Goal: Complete Application Form: Complete application form

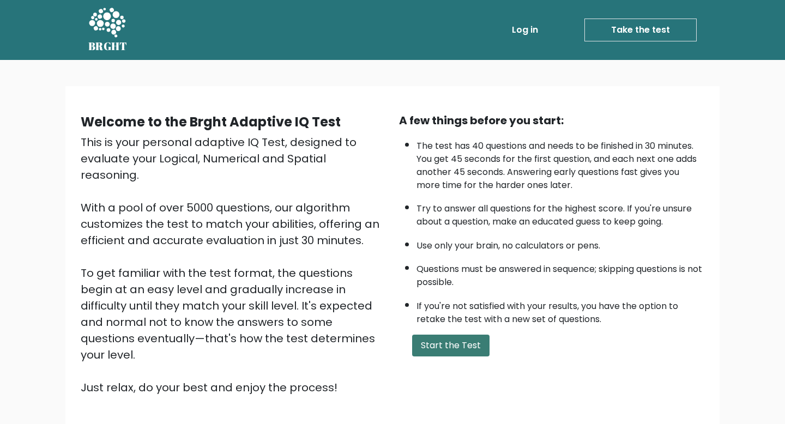
click at [458, 347] on button "Start the Test" at bounding box center [450, 346] width 77 height 22
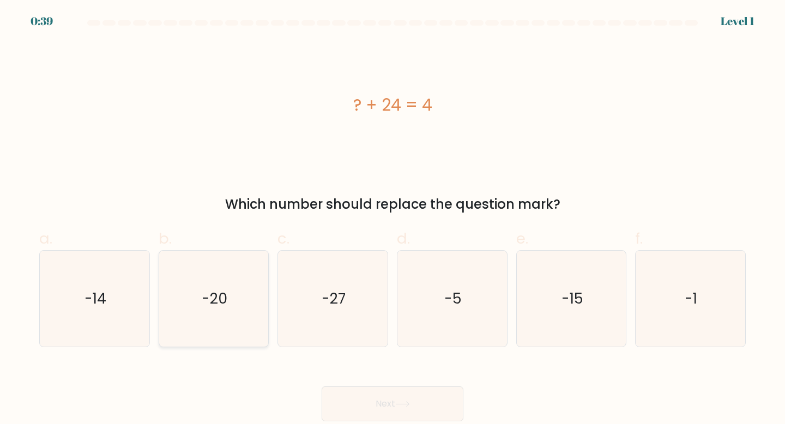
click at [227, 290] on icon "-20" at bounding box center [214, 299] width 97 height 97
click at [393, 219] on input "b. -20" at bounding box center [393, 215] width 1 height 7
radio input "true"
click at [410, 406] on icon at bounding box center [402, 404] width 15 height 6
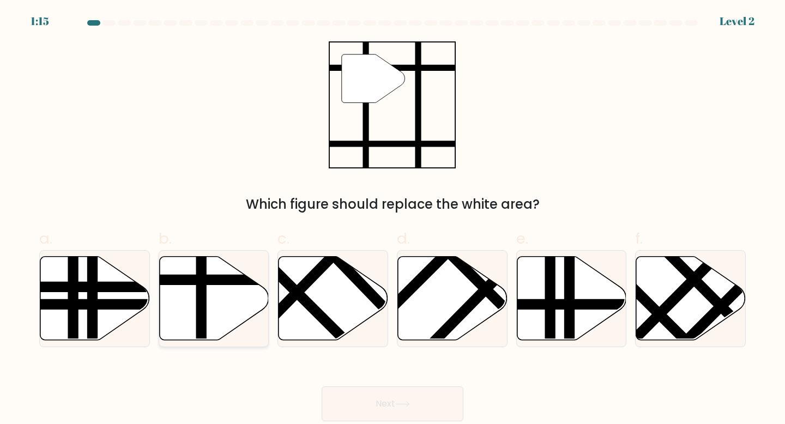
click at [201, 293] on line at bounding box center [201, 344] width 0 height 221
click at [393, 219] on input "b." at bounding box center [393, 215] width 1 height 7
radio input "true"
click at [429, 397] on button "Next" at bounding box center [393, 404] width 142 height 35
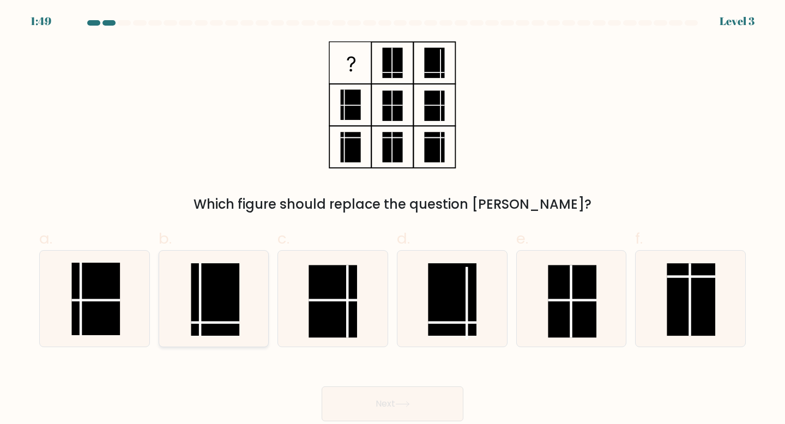
click at [216, 314] on rect at bounding box center [215, 299] width 49 height 73
click at [393, 219] on input "b." at bounding box center [393, 215] width 1 height 7
radio input "true"
click at [414, 412] on button "Next" at bounding box center [393, 404] width 142 height 35
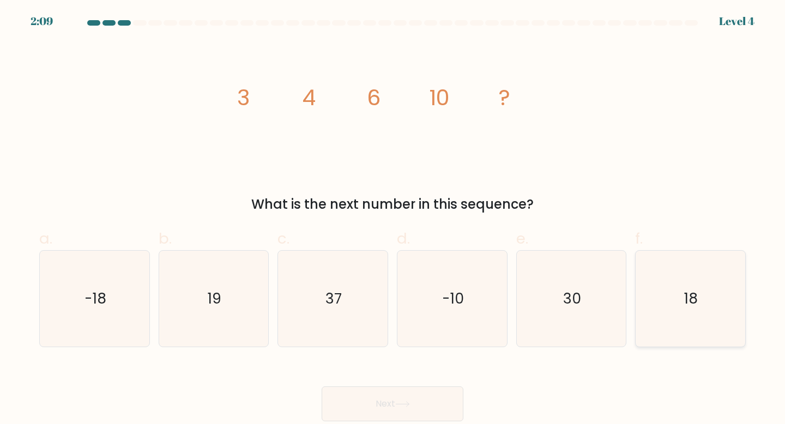
click at [678, 323] on icon "18" at bounding box center [690, 299] width 97 height 97
click at [393, 219] on input "f. 18" at bounding box center [393, 215] width 1 height 7
radio input "true"
click at [435, 401] on button "Next" at bounding box center [393, 404] width 142 height 35
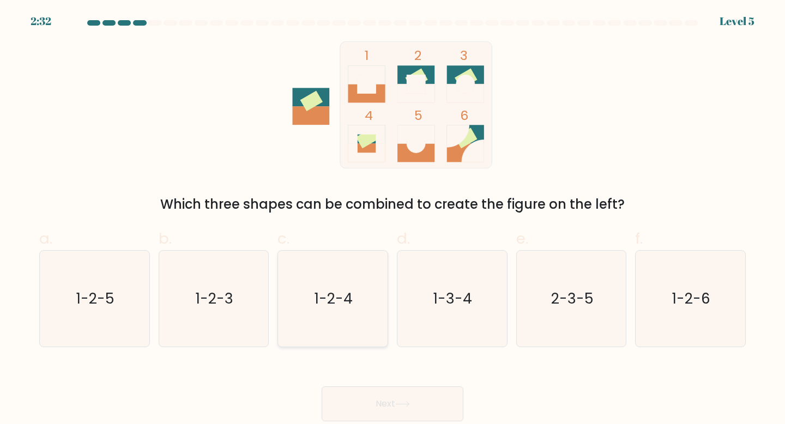
click at [352, 297] on text "1-2-4" at bounding box center [334, 298] width 38 height 20
click at [393, 219] on input "c. 1-2-4" at bounding box center [393, 215] width 1 height 7
radio input "true"
click at [425, 400] on button "Next" at bounding box center [393, 404] width 142 height 35
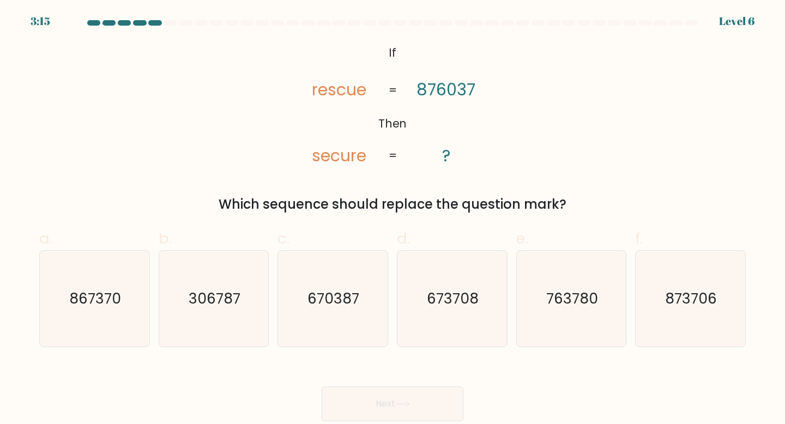
click at [321, 250] on div "670387" at bounding box center [333, 299] width 111 height 98
click at [393, 219] on input "c. 670387" at bounding box center [393, 215] width 1 height 7
radio input "true"
click at [465, 285] on icon "673708" at bounding box center [452, 299] width 97 height 97
click at [393, 219] on input "d. 673708" at bounding box center [393, 215] width 1 height 7
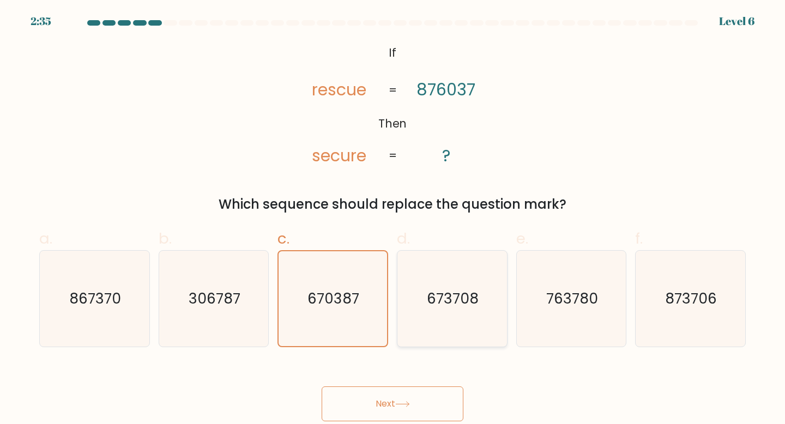
radio input "true"
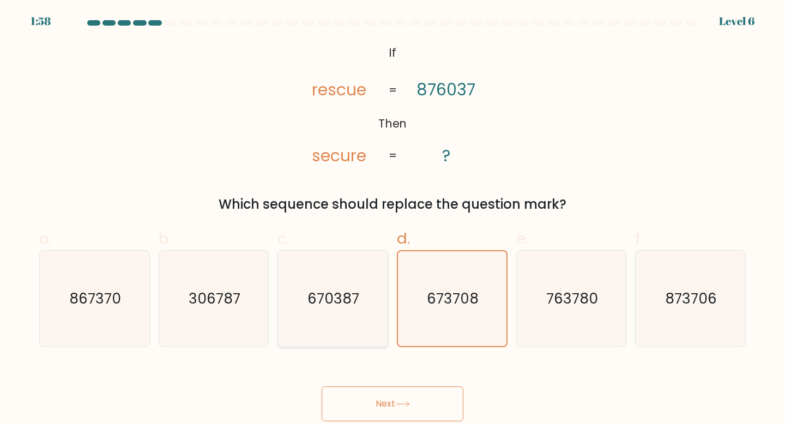
click at [344, 291] on text "670387" at bounding box center [334, 298] width 52 height 20
click at [393, 219] on input "c. 670387" at bounding box center [393, 215] width 1 height 7
radio input "true"
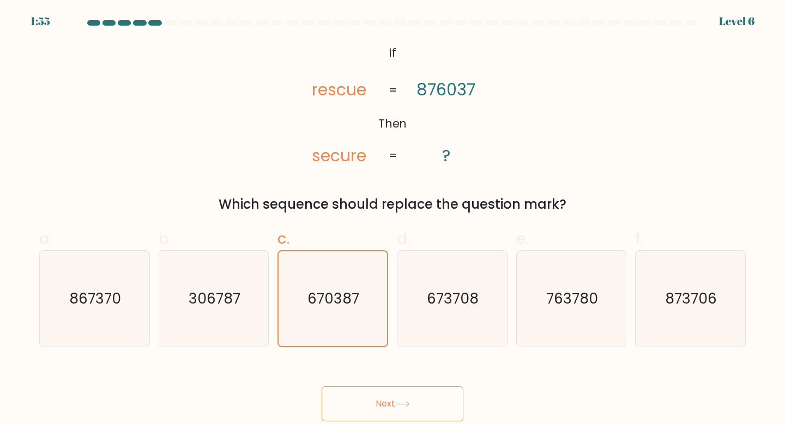
click at [415, 405] on button "Next" at bounding box center [393, 404] width 142 height 35
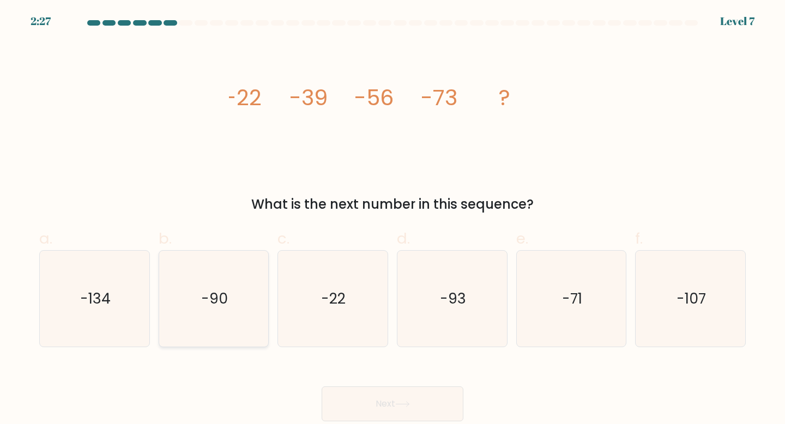
click at [240, 279] on icon "-90" at bounding box center [214, 299] width 97 height 97
click at [393, 219] on input "b. -90" at bounding box center [393, 215] width 1 height 7
radio input "true"
click at [423, 405] on button "Next" at bounding box center [393, 404] width 142 height 35
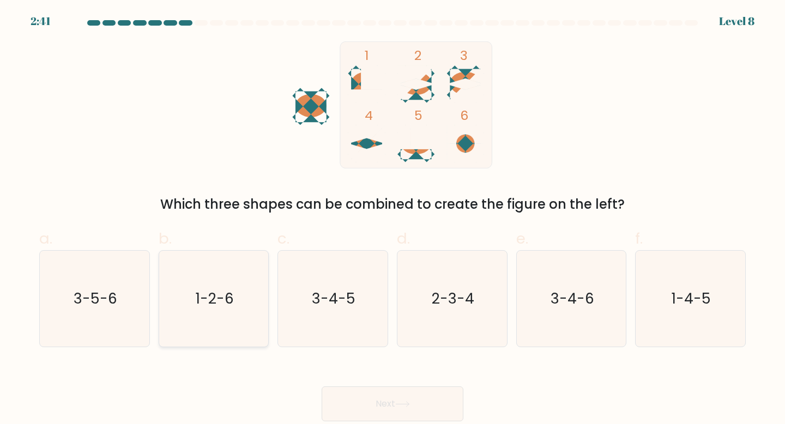
click at [179, 303] on icon "1-2-6" at bounding box center [214, 299] width 97 height 97
click at [393, 219] on input "b. 1-2-6" at bounding box center [393, 215] width 1 height 7
radio input "true"
click at [394, 408] on button "Next" at bounding box center [393, 404] width 142 height 35
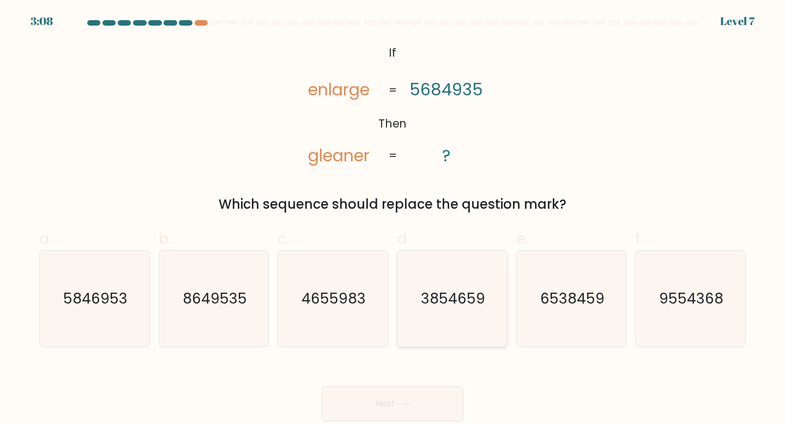
click at [476, 329] on icon "3854659" at bounding box center [452, 299] width 97 height 97
click at [393, 219] on input "d. 3854659" at bounding box center [393, 215] width 1 height 7
radio input "true"
click at [407, 405] on icon at bounding box center [402, 404] width 13 height 5
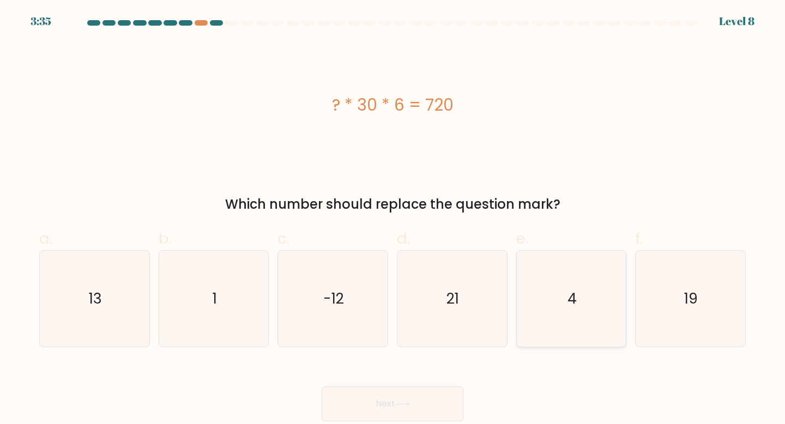
click at [611, 314] on icon "4" at bounding box center [571, 299] width 97 height 97
click at [393, 219] on input "e. 4" at bounding box center [393, 215] width 1 height 7
radio input "true"
click at [392, 399] on button "Next" at bounding box center [393, 404] width 142 height 35
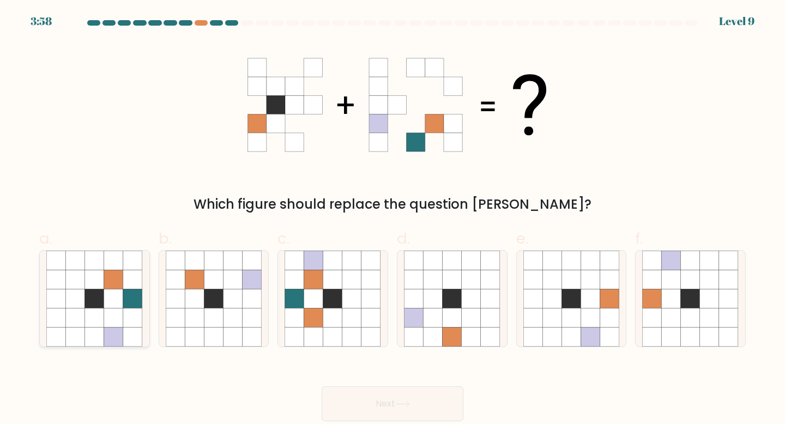
click at [115, 323] on icon at bounding box center [113, 318] width 19 height 19
click at [393, 219] on input "a." at bounding box center [393, 215] width 1 height 7
radio input "true"
click at [383, 389] on button "Next" at bounding box center [393, 404] width 142 height 35
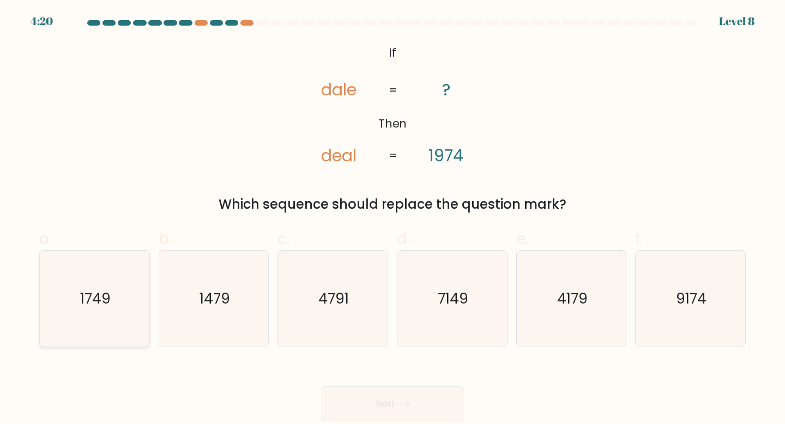
click at [98, 304] on text "1749" at bounding box center [95, 298] width 31 height 20
click at [393, 219] on input "a. 1749" at bounding box center [393, 215] width 1 height 7
radio input "true"
click at [367, 408] on button "Next" at bounding box center [393, 404] width 142 height 35
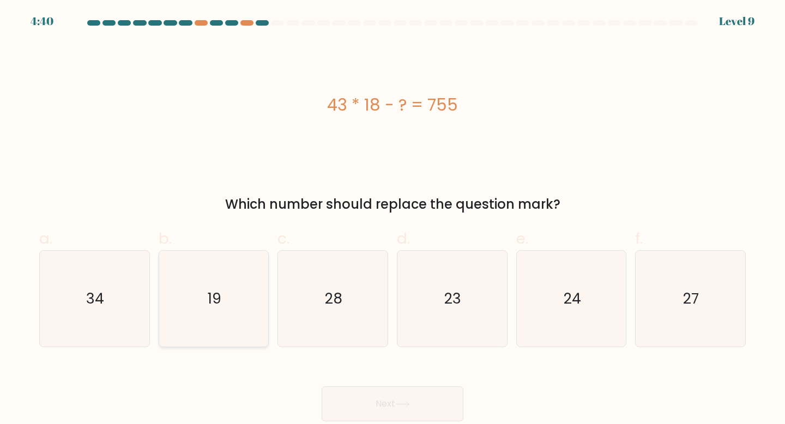
click at [226, 312] on icon "19" at bounding box center [214, 299] width 97 height 97
click at [393, 219] on input "b. 19" at bounding box center [393, 215] width 1 height 7
radio input "true"
click at [426, 396] on button "Next" at bounding box center [393, 404] width 142 height 35
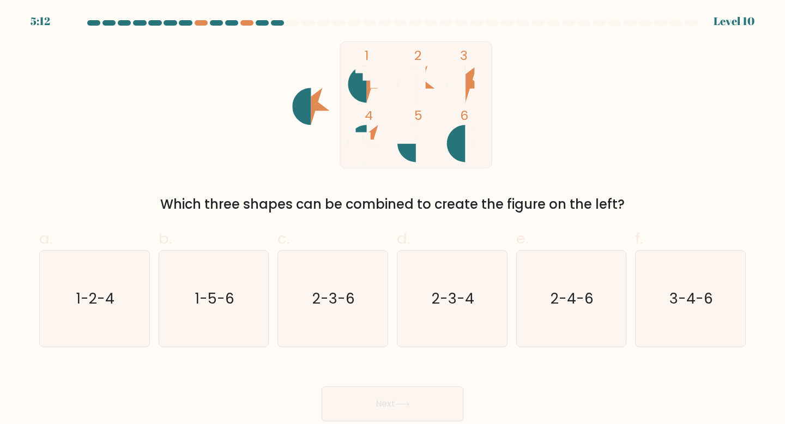
click at [449, 132] on rect at bounding box center [416, 104] width 152 height 127
click at [343, 320] on icon "2-3-6" at bounding box center [333, 299] width 97 height 97
click at [393, 219] on input "c. 2-3-6" at bounding box center [393, 215] width 1 height 7
radio input "true"
click at [408, 416] on button "Next" at bounding box center [393, 404] width 142 height 35
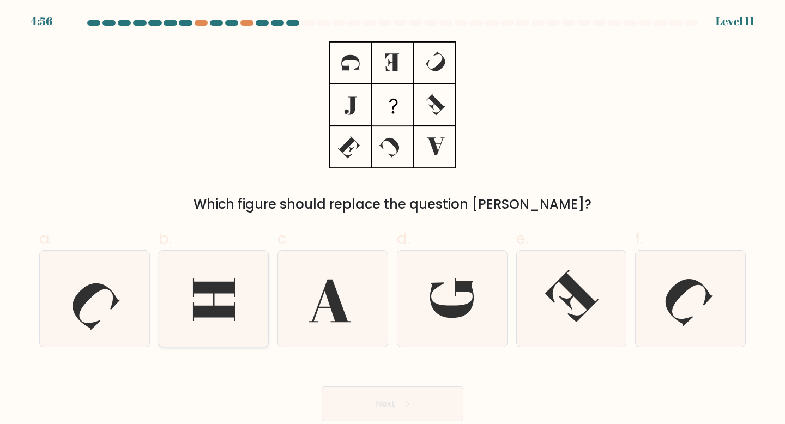
click at [204, 322] on icon at bounding box center [214, 299] width 97 height 97
click at [393, 219] on input "b." at bounding box center [393, 215] width 1 height 7
radio input "true"
click at [384, 402] on button "Next" at bounding box center [393, 404] width 142 height 35
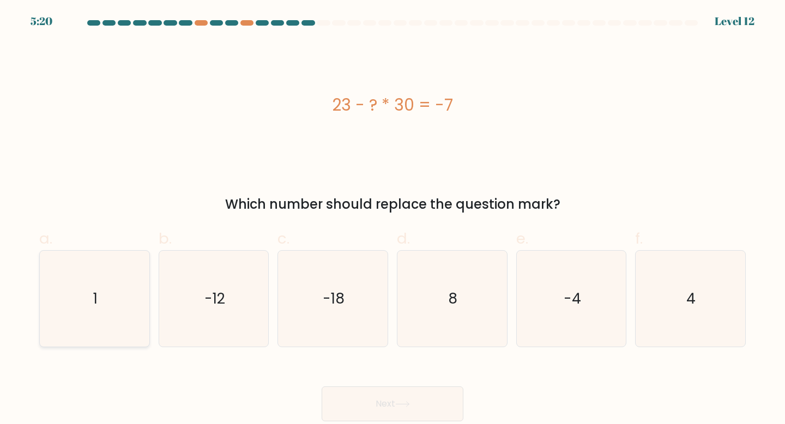
click at [104, 323] on icon "1" at bounding box center [94, 299] width 97 height 97
click at [393, 219] on input "a. 1" at bounding box center [393, 215] width 1 height 7
radio input "true"
click at [438, 405] on button "Next" at bounding box center [393, 404] width 142 height 35
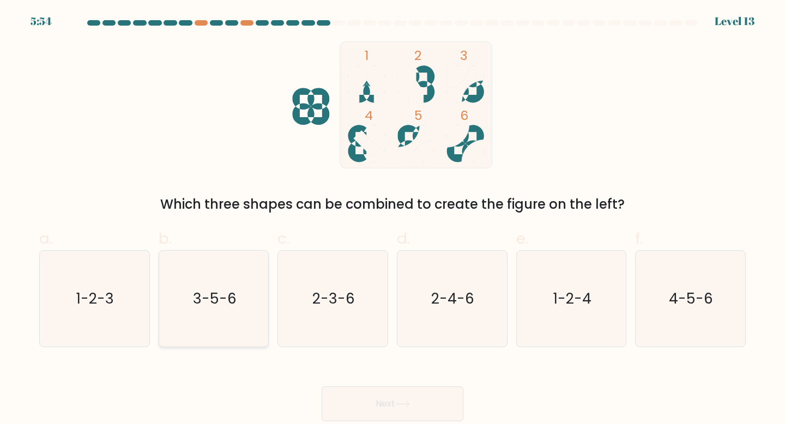
click at [235, 285] on icon "3-5-6" at bounding box center [214, 299] width 97 height 97
click at [393, 219] on input "b. 3-5-6" at bounding box center [393, 215] width 1 height 7
radio input "true"
click at [411, 409] on button "Next" at bounding box center [393, 404] width 142 height 35
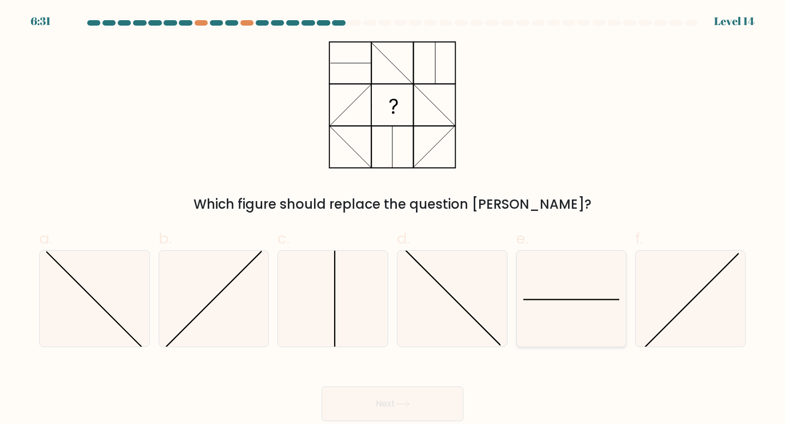
click at [539, 300] on icon at bounding box center [571, 299] width 97 height 97
click at [393, 219] on input "e." at bounding box center [393, 215] width 1 height 7
radio input "true"
click at [707, 305] on icon at bounding box center [690, 299] width 97 height 97
click at [393, 219] on input "f." at bounding box center [393, 215] width 1 height 7
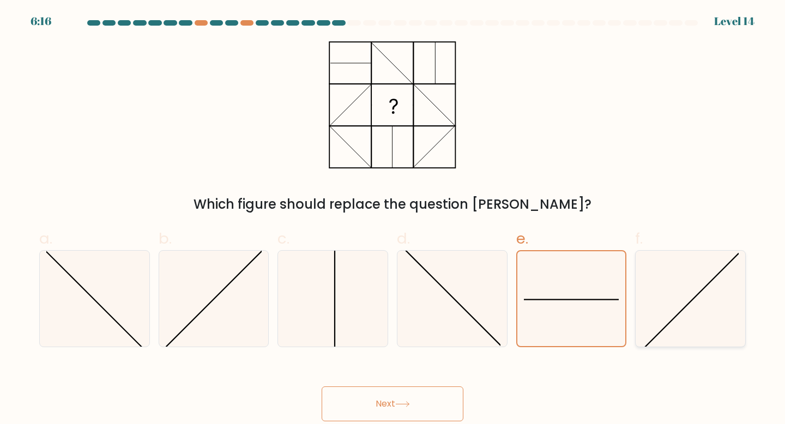
radio input "true"
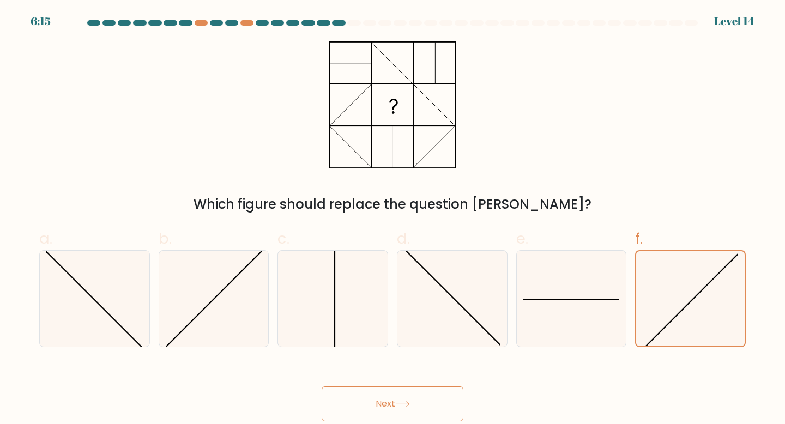
click at [390, 410] on button "Next" at bounding box center [393, 404] width 142 height 35
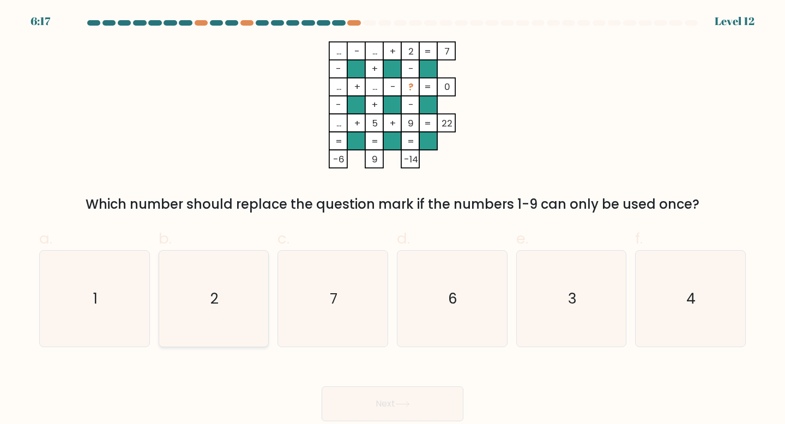
click at [243, 314] on icon "2" at bounding box center [214, 299] width 97 height 97
click at [393, 219] on input "b. 2" at bounding box center [393, 215] width 1 height 7
radio input "true"
click at [417, 400] on button "Next" at bounding box center [393, 404] width 142 height 35
click at [408, 418] on button "Next" at bounding box center [393, 404] width 142 height 35
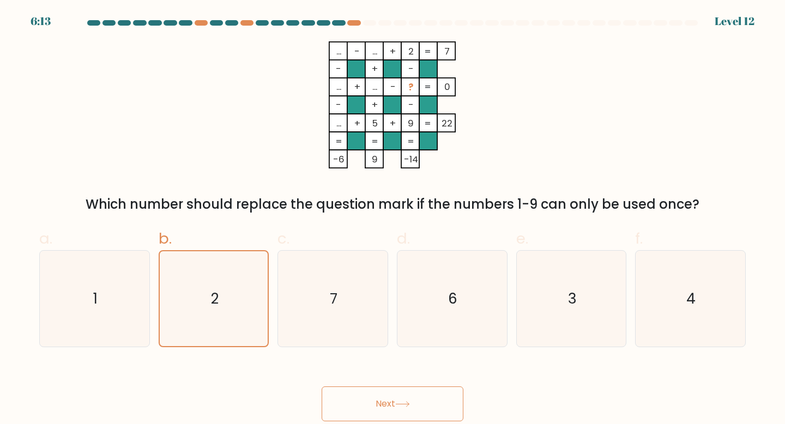
click at [412, 409] on button "Next" at bounding box center [393, 404] width 142 height 35
click at [376, 400] on button "Next" at bounding box center [393, 404] width 142 height 35
click at [195, 301] on icon "2" at bounding box center [213, 298] width 95 height 95
click at [393, 219] on input "b. 2" at bounding box center [393, 215] width 1 height 7
click at [92, 302] on icon "1" at bounding box center [94, 299] width 97 height 97
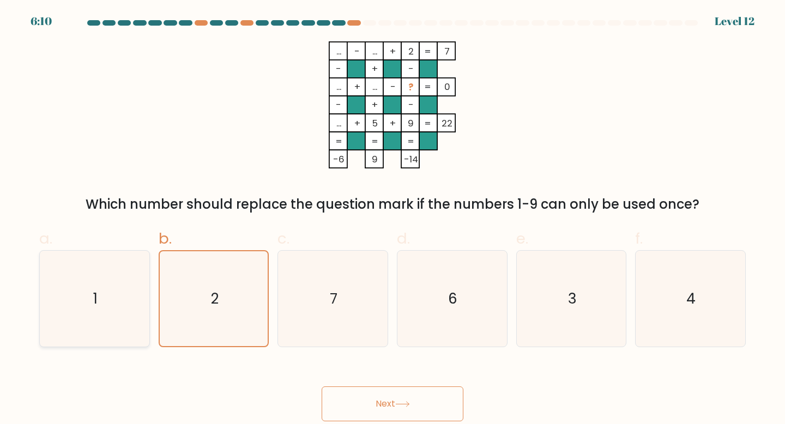
click at [393, 219] on input "a. 1" at bounding box center [393, 215] width 1 height 7
radio input "true"
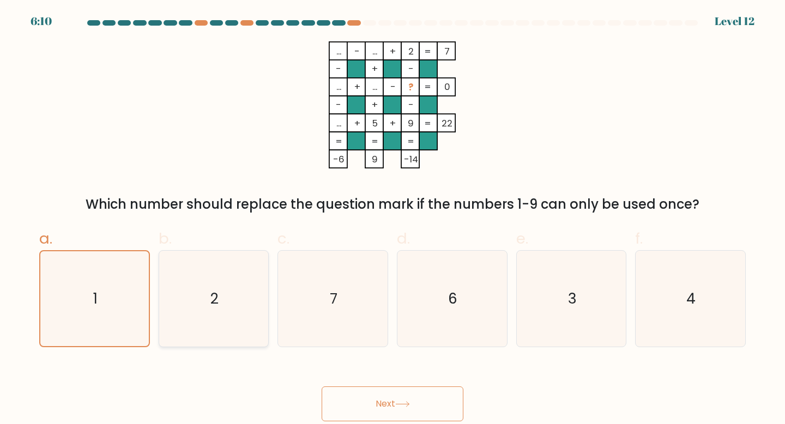
click at [205, 304] on icon "2" at bounding box center [214, 299] width 97 height 97
click at [393, 219] on input "b. 2" at bounding box center [393, 215] width 1 height 7
radio input "true"
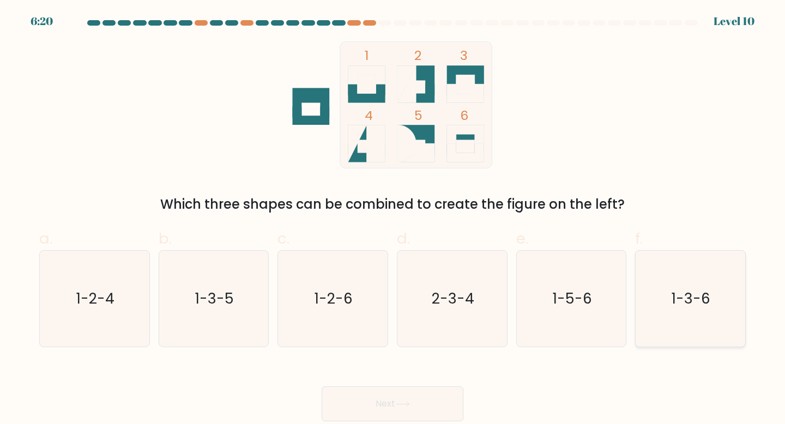
click at [678, 269] on icon "1-3-6" at bounding box center [690, 299] width 97 height 97
click at [393, 219] on input "f. 1-3-6" at bounding box center [393, 215] width 1 height 7
radio input "true"
click at [396, 394] on button "Next" at bounding box center [393, 404] width 142 height 35
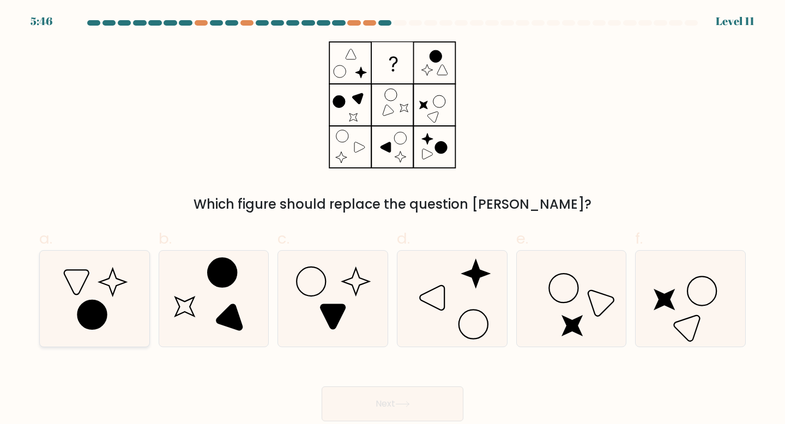
click at [118, 306] on icon at bounding box center [94, 299] width 97 height 97
click at [393, 219] on input "a." at bounding box center [393, 215] width 1 height 7
radio input "true"
click at [219, 282] on circle at bounding box center [222, 272] width 41 height 41
click at [393, 219] on input "b." at bounding box center [393, 215] width 1 height 7
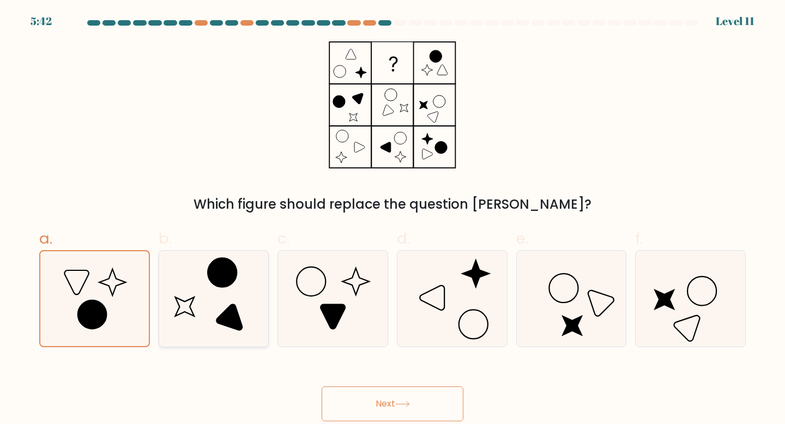
radio input "true"
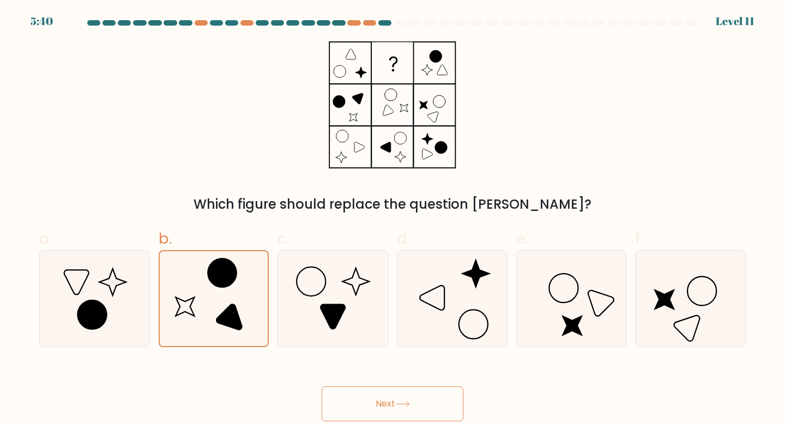
click at [408, 397] on button "Next" at bounding box center [393, 404] width 142 height 35
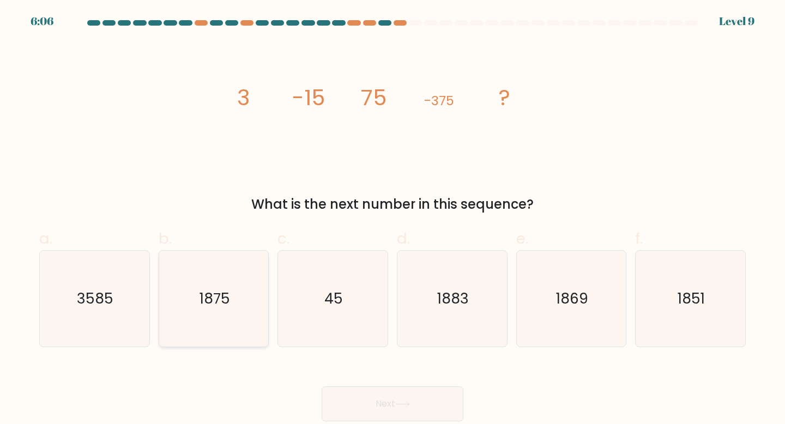
click at [217, 277] on icon "1875" at bounding box center [214, 299] width 97 height 97
click at [393, 219] on input "b. 1875" at bounding box center [393, 215] width 1 height 7
radio input "true"
click at [344, 399] on button "Next" at bounding box center [393, 404] width 142 height 35
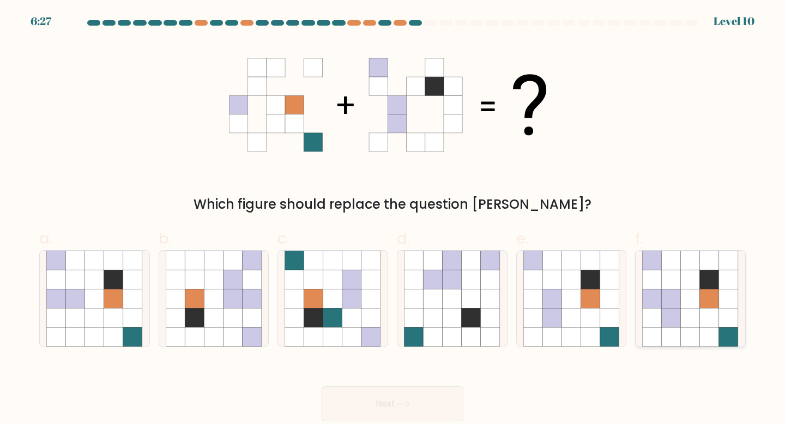
click at [706, 322] on icon at bounding box center [709, 318] width 19 height 19
click at [393, 219] on input "f." at bounding box center [393, 215] width 1 height 7
radio input "true"
click at [420, 389] on button "Next" at bounding box center [393, 404] width 142 height 35
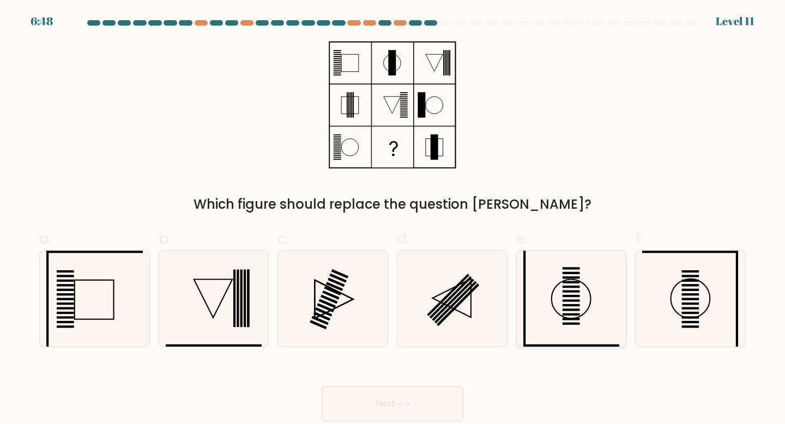
click at [563, 321] on icon at bounding box center [571, 299] width 97 height 97
click at [393, 219] on input "e." at bounding box center [393, 215] width 1 height 7
radio input "true"
click at [358, 282] on icon at bounding box center [333, 299] width 97 height 97
click at [393, 219] on input "c." at bounding box center [393, 215] width 1 height 7
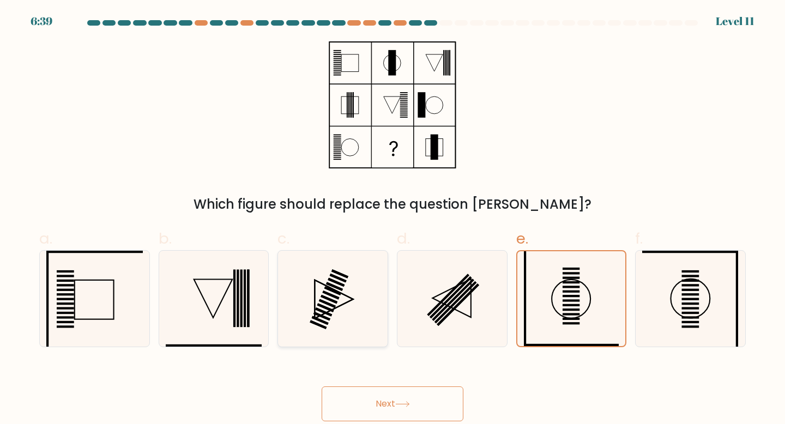
radio input "true"
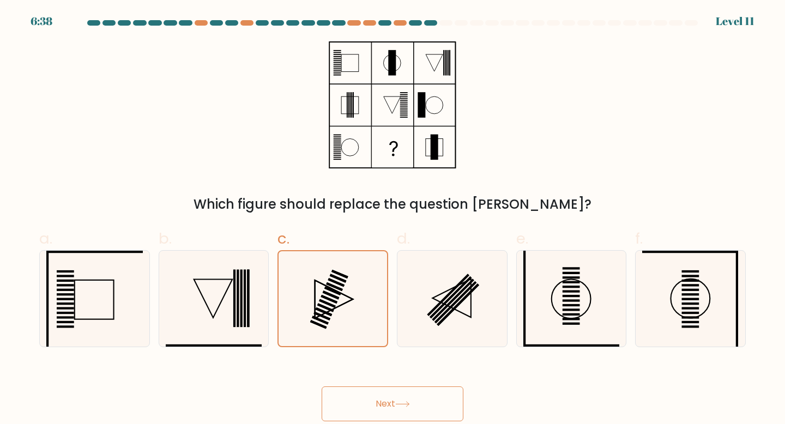
click at [401, 403] on icon at bounding box center [402, 404] width 15 height 6
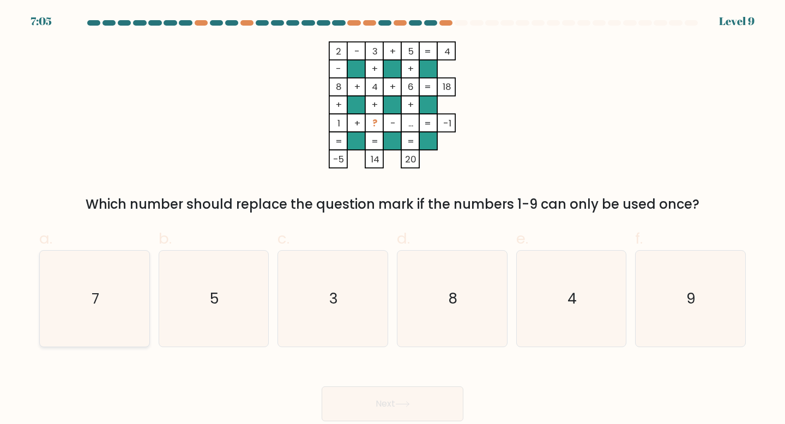
click at [86, 308] on icon "7" at bounding box center [94, 299] width 97 height 97
click at [393, 219] on input "a. 7" at bounding box center [393, 215] width 1 height 7
radio input "true"
click at [388, 405] on button "Next" at bounding box center [393, 404] width 142 height 35
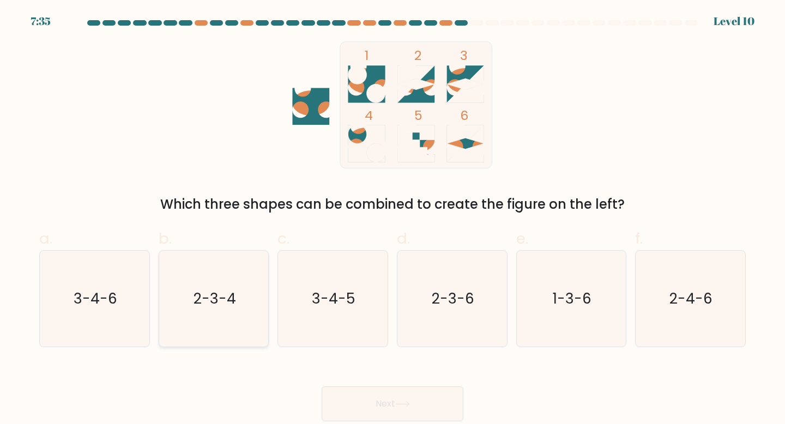
click at [234, 287] on icon "2-3-4" at bounding box center [214, 299] width 97 height 97
click at [393, 219] on input "b. 2-3-4" at bounding box center [393, 215] width 1 height 7
radio input "true"
click at [356, 388] on button "Next" at bounding box center [393, 404] width 142 height 35
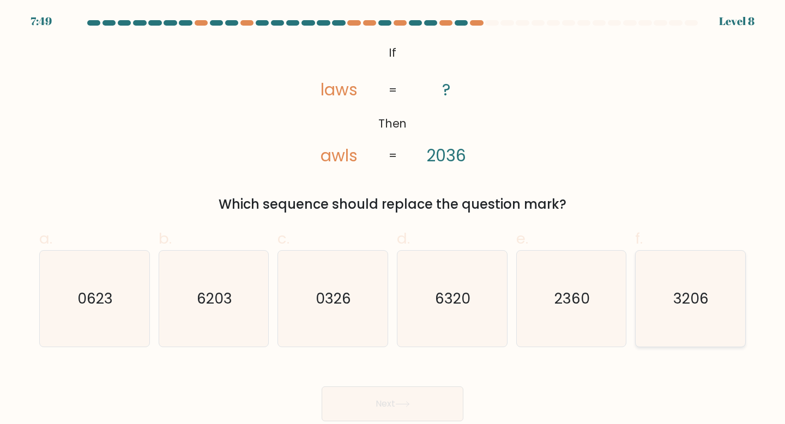
click at [648, 286] on icon "3206" at bounding box center [690, 299] width 97 height 97
click at [393, 219] on input "f. 3206" at bounding box center [393, 215] width 1 height 7
radio input "true"
click at [415, 404] on button "Next" at bounding box center [393, 404] width 142 height 35
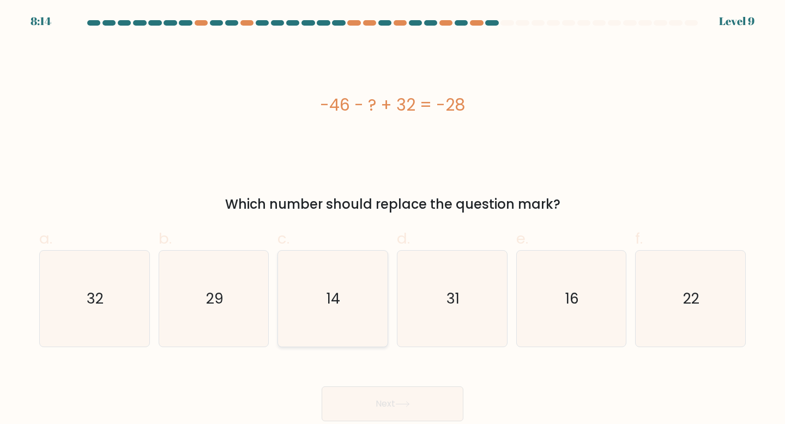
click at [334, 320] on icon "14" at bounding box center [333, 299] width 97 height 97
click at [393, 219] on input "c. 14" at bounding box center [393, 215] width 1 height 7
radio input "true"
click at [377, 395] on button "Next" at bounding box center [393, 404] width 142 height 35
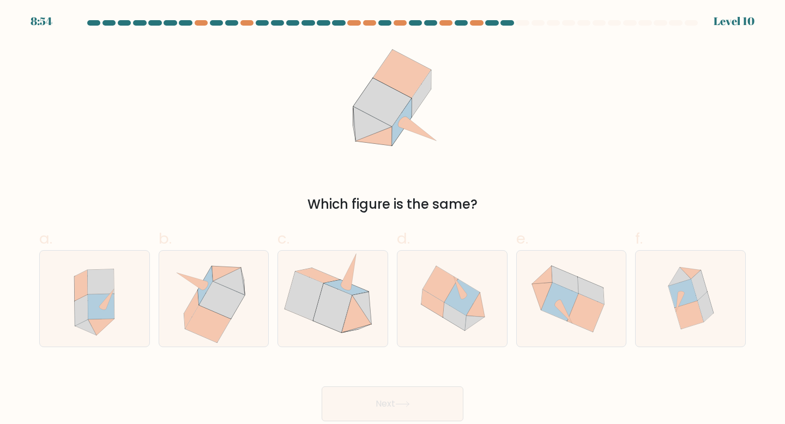
click at [505, 23] on div at bounding box center [507, 22] width 13 height 5
click at [492, 22] on div at bounding box center [491, 22] width 13 height 5
click at [103, 321] on icon at bounding box center [101, 327] width 26 height 17
click at [393, 219] on input "a." at bounding box center [393, 215] width 1 height 7
radio input "true"
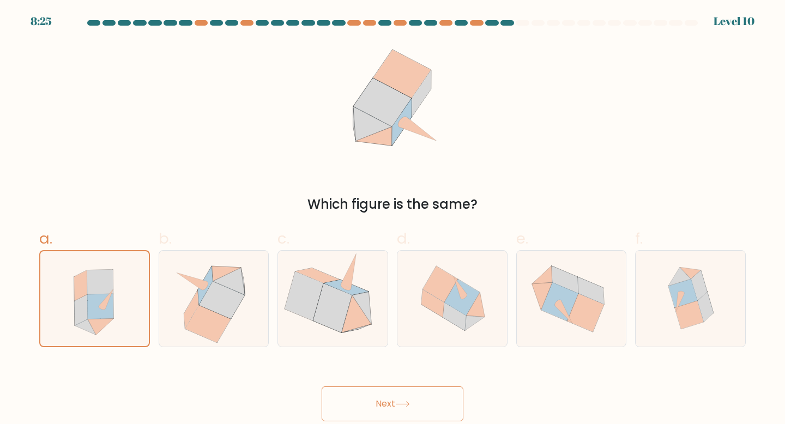
click at [349, 397] on button "Next" at bounding box center [393, 404] width 142 height 35
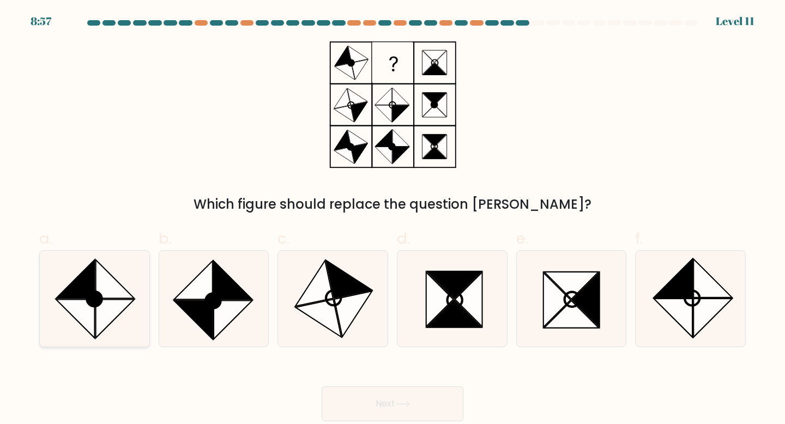
click at [77, 296] on icon at bounding box center [75, 279] width 39 height 39
click at [393, 219] on input "a." at bounding box center [393, 215] width 1 height 7
radio input "true"
click at [410, 397] on button "Next" at bounding box center [393, 404] width 142 height 35
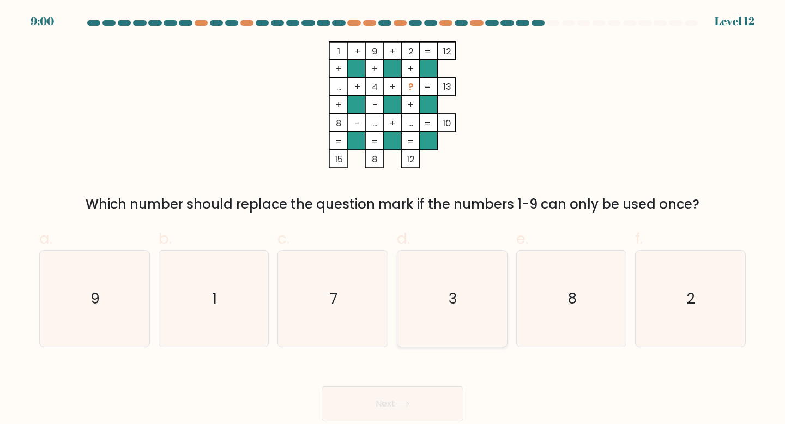
click at [453, 326] on icon "3" at bounding box center [452, 299] width 97 height 97
click at [393, 219] on input "d. 3" at bounding box center [393, 215] width 1 height 7
radio input "true"
click at [407, 409] on button "Next" at bounding box center [393, 404] width 142 height 35
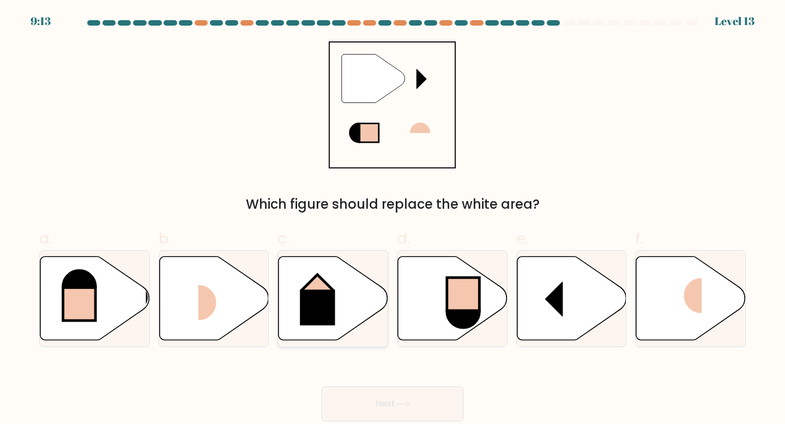
click at [316, 305] on rect at bounding box center [317, 308] width 35 height 36
click at [393, 219] on input "c." at bounding box center [393, 215] width 1 height 7
radio input "true"
click at [402, 403] on icon at bounding box center [402, 404] width 15 height 6
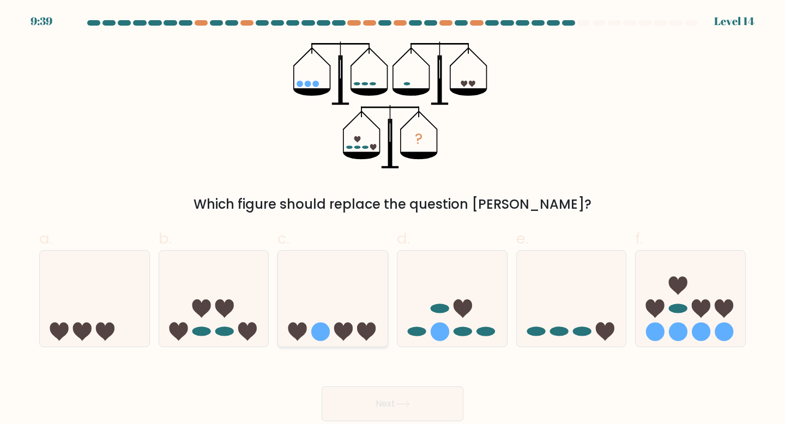
click at [344, 294] on icon at bounding box center [333, 299] width 110 height 91
click at [393, 219] on input "c." at bounding box center [393, 215] width 1 height 7
radio input "true"
click at [445, 398] on button "Next" at bounding box center [393, 404] width 142 height 35
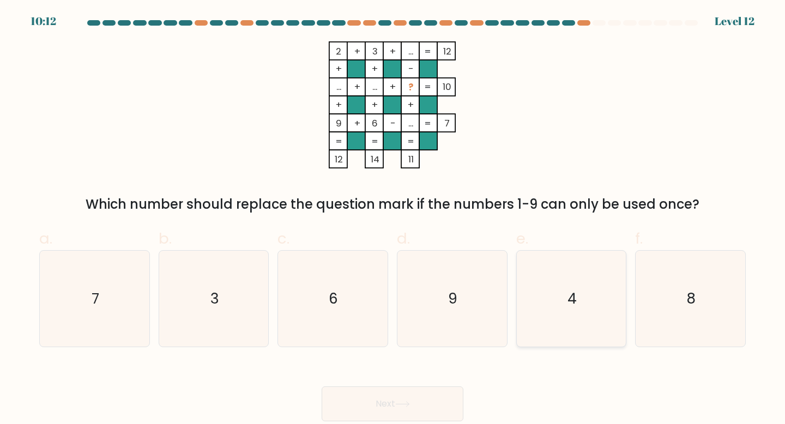
click at [553, 306] on icon "4" at bounding box center [571, 299] width 97 height 97
click at [393, 219] on input "e. 4" at bounding box center [393, 215] width 1 height 7
radio input "true"
click at [436, 384] on div "Next" at bounding box center [393, 390] width 720 height 61
click at [436, 396] on button "Next" at bounding box center [393, 404] width 142 height 35
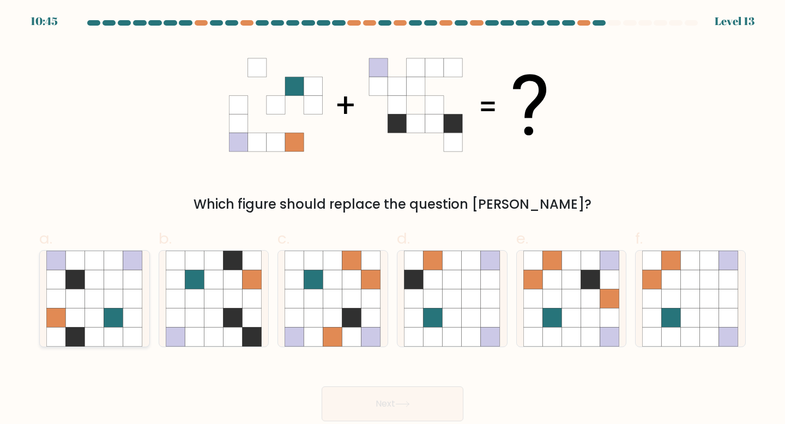
click at [105, 337] on icon at bounding box center [113, 337] width 19 height 19
click at [393, 219] on input "a." at bounding box center [393, 215] width 1 height 7
radio input "true"
click at [412, 413] on button "Next" at bounding box center [393, 404] width 142 height 35
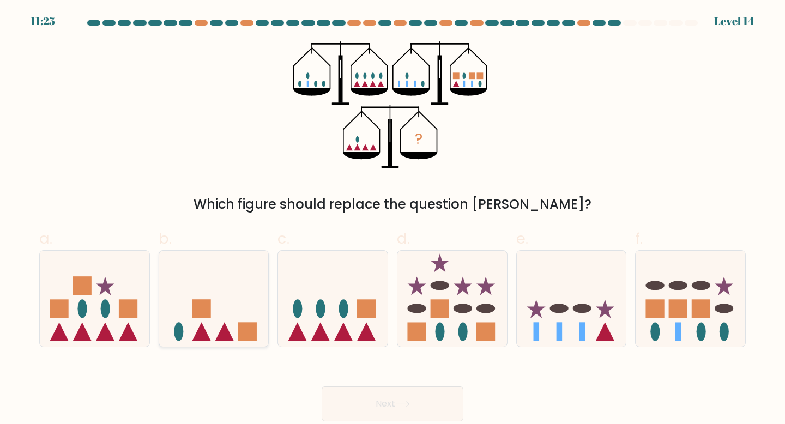
click at [219, 320] on icon at bounding box center [214, 299] width 110 height 91
click at [393, 219] on input "b." at bounding box center [393, 215] width 1 height 7
radio input "true"
click at [409, 415] on button "Next" at bounding box center [393, 404] width 142 height 35
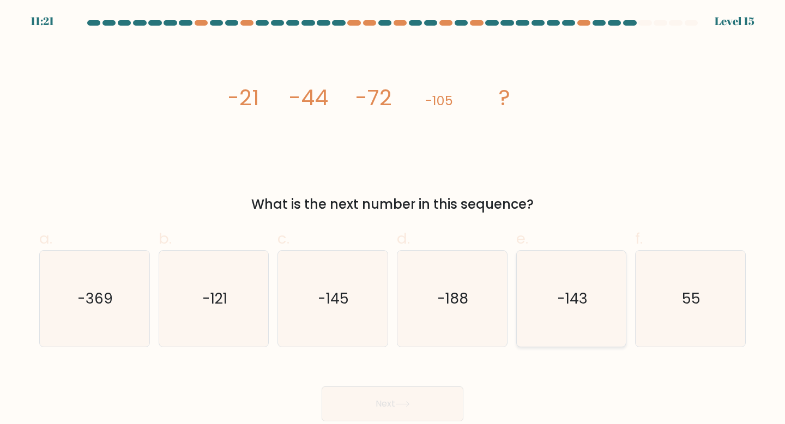
click at [577, 334] on icon "-143" at bounding box center [571, 299] width 97 height 97
click at [393, 219] on input "e. -143" at bounding box center [393, 215] width 1 height 7
radio input "true"
click at [399, 397] on button "Next" at bounding box center [393, 404] width 142 height 35
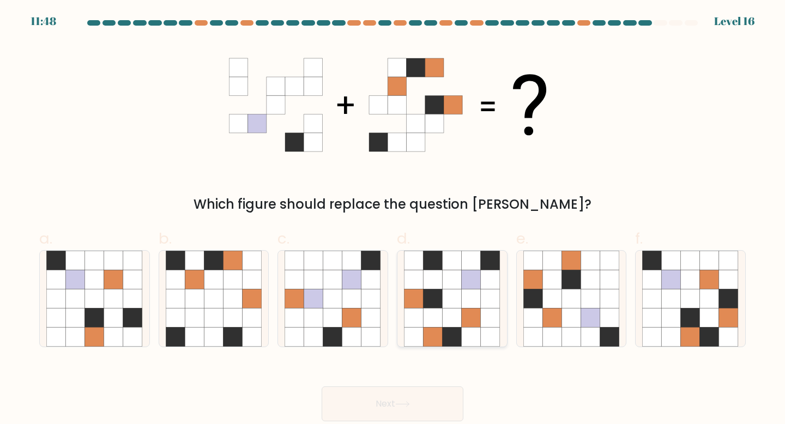
click at [482, 275] on icon at bounding box center [490, 279] width 19 height 19
click at [393, 219] on input "d." at bounding box center [393, 215] width 1 height 7
radio input "true"
click at [438, 405] on button "Next" at bounding box center [393, 404] width 142 height 35
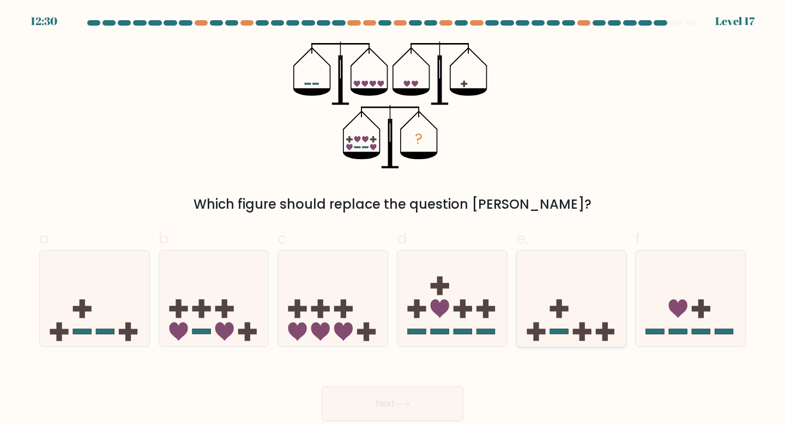
click at [593, 311] on icon at bounding box center [572, 299] width 110 height 91
click at [393, 219] on input "e." at bounding box center [393, 215] width 1 height 7
radio input "true"
click at [425, 392] on button "Next" at bounding box center [393, 404] width 142 height 35
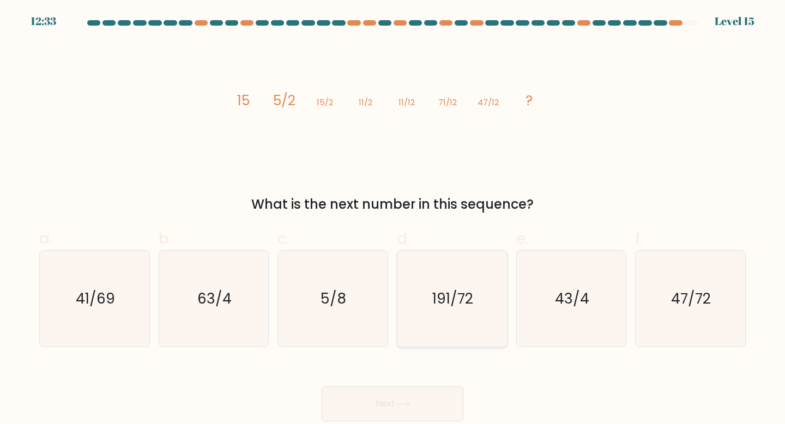
click at [463, 306] on text "191/72" at bounding box center [453, 298] width 41 height 20
click at [393, 219] on input "d. 191/72" at bounding box center [393, 215] width 1 height 7
radio input "true"
click at [426, 401] on button "Next" at bounding box center [393, 404] width 142 height 35
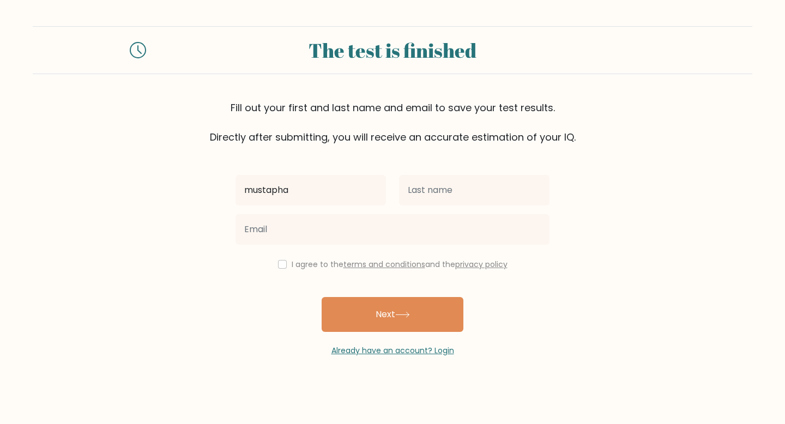
type input "mustapha"
click at [455, 171] on div at bounding box center [475, 190] width 164 height 39
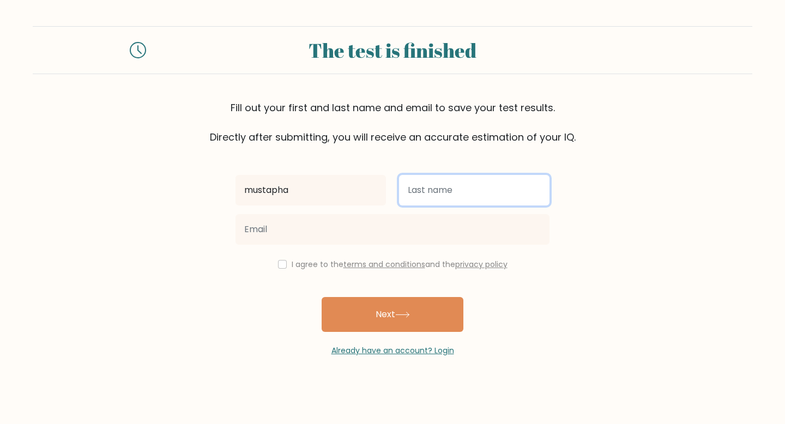
click at [454, 198] on input "text" at bounding box center [474, 190] width 150 height 31
type input "muhammed"
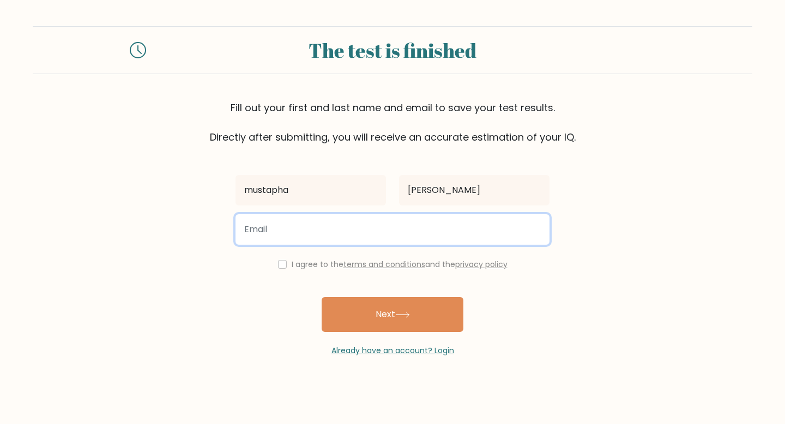
click at [334, 234] on input "email" at bounding box center [393, 229] width 314 height 31
type input "mustyope09@gmail.com"
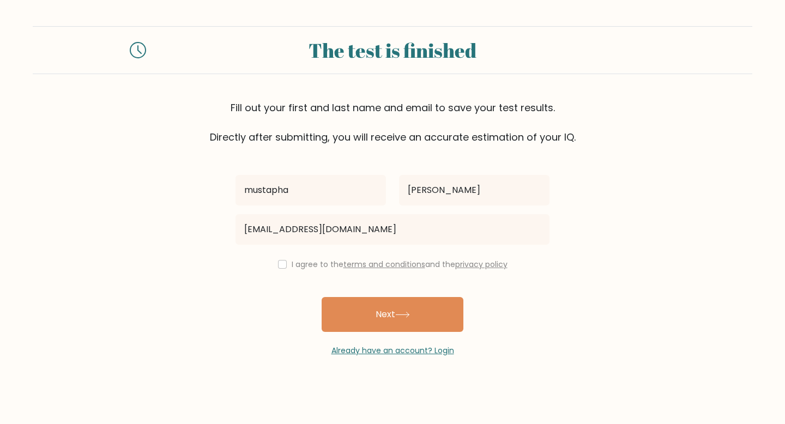
click at [280, 258] on div "I agree to the terms and conditions and the privacy policy" at bounding box center [392, 264] width 327 height 13
click at [278, 264] on input "checkbox" at bounding box center [282, 264] width 9 height 9
checkbox input "true"
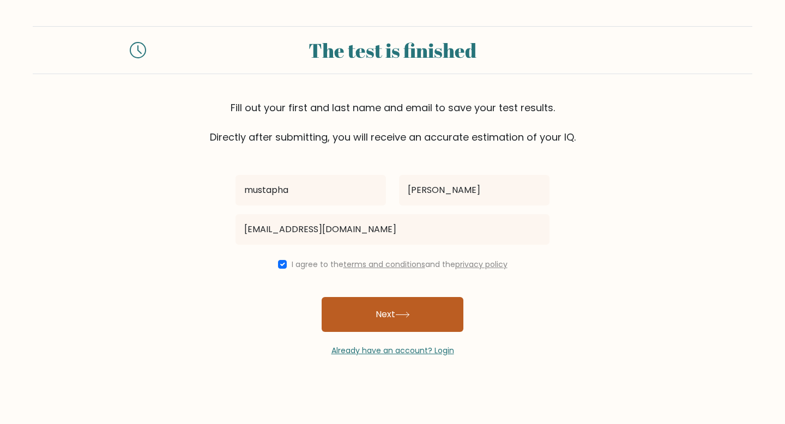
click at [396, 312] on button "Next" at bounding box center [393, 314] width 142 height 35
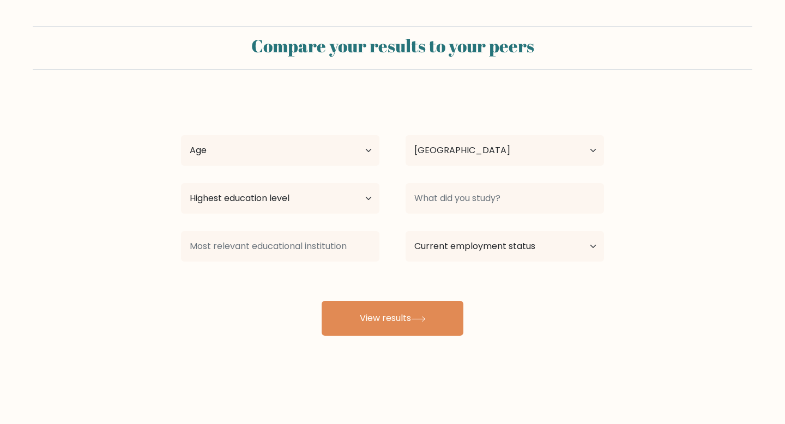
select select "NG"
click at [359, 147] on select "Age Under 18 years old 18-24 years old 25-34 years old 35-44 years old 45-54 ye…" at bounding box center [280, 150] width 198 height 31
select select "18_24"
click at [181, 135] on select "Age Under 18 years old 18-24 years old 25-34 years old 35-44 years old 45-54 ye…" at bounding box center [280, 150] width 198 height 31
click at [474, 155] on select "Country Afghanistan Albania Algeria American Samoa Andorra Angola Anguilla Anta…" at bounding box center [505, 150] width 198 height 31
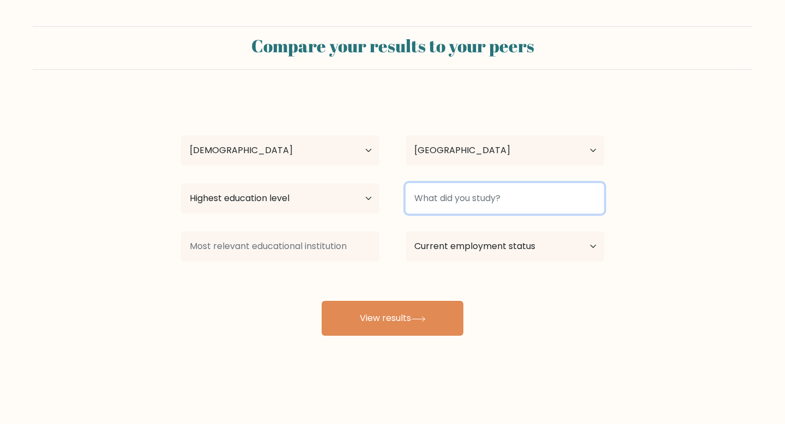
click at [439, 209] on input at bounding box center [505, 198] width 198 height 31
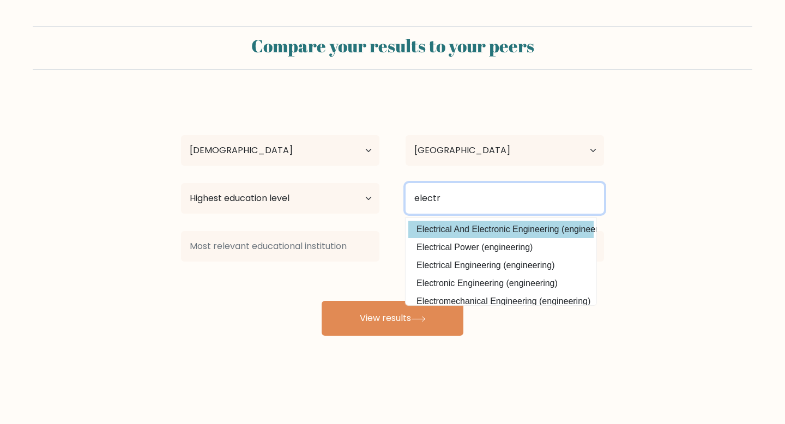
type input "electr"
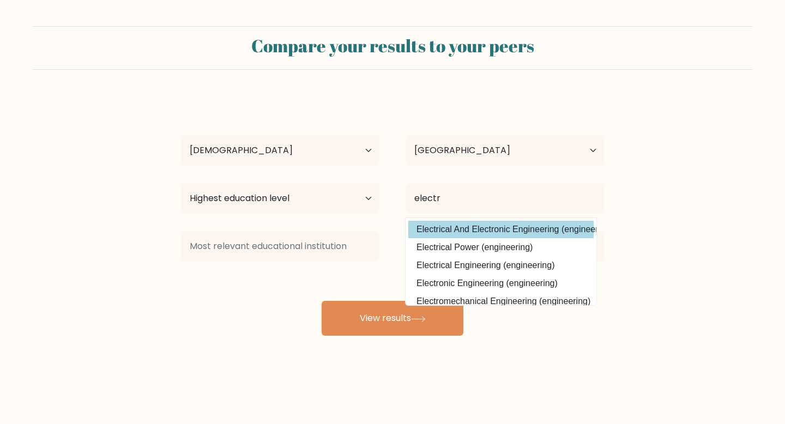
click at [459, 227] on div "mustapha muhammed Age Under 18 years old 18-24 years old 25-34 years old 35-44 …" at bounding box center [392, 216] width 436 height 240
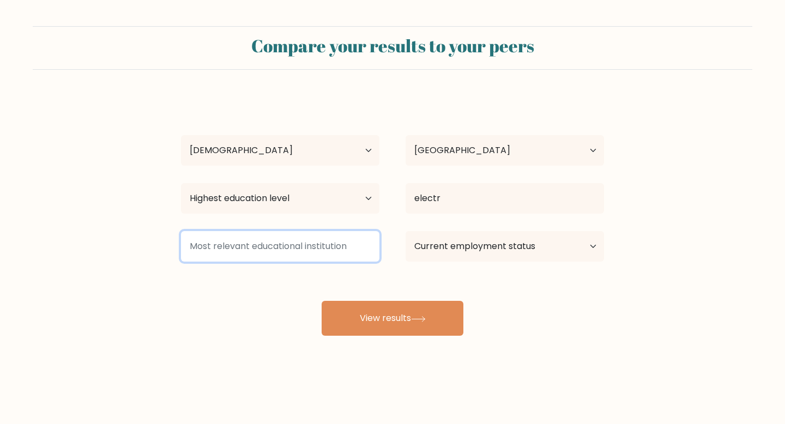
click at [329, 252] on input at bounding box center [280, 246] width 198 height 31
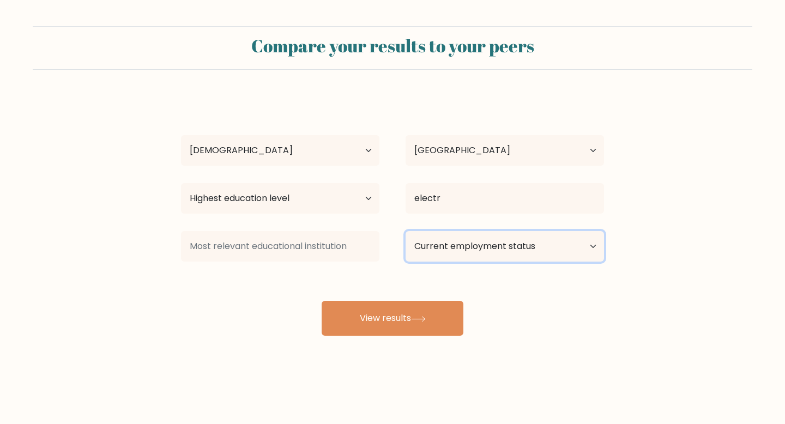
click at [488, 248] on select "Current employment status Employed Student Retired Other / prefer not to answer" at bounding box center [505, 246] width 198 height 31
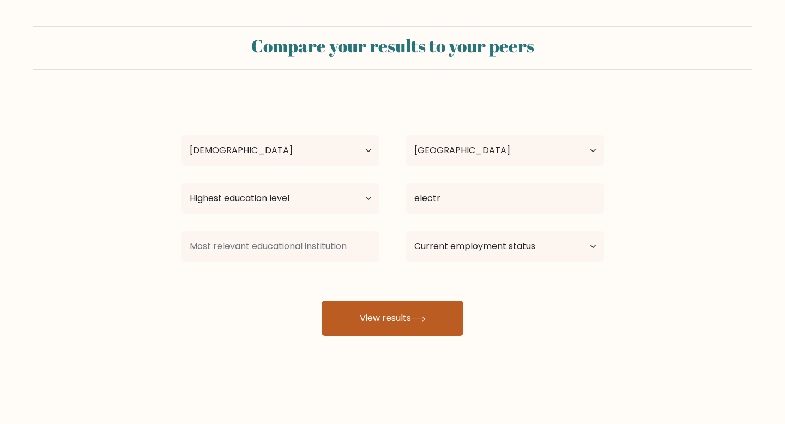
click at [444, 324] on button "View results" at bounding box center [393, 318] width 142 height 35
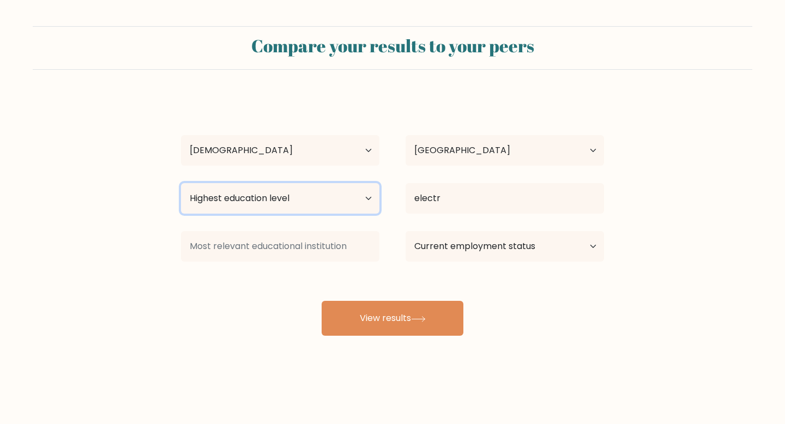
click at [314, 203] on select "Highest education level No schooling Primary Lower Secondary Upper Secondary Oc…" at bounding box center [280, 198] width 198 height 31
select select "bachelors_degree"
click at [181, 183] on select "Highest education level No schooling Primary Lower Secondary Upper Secondary Oc…" at bounding box center [280, 198] width 198 height 31
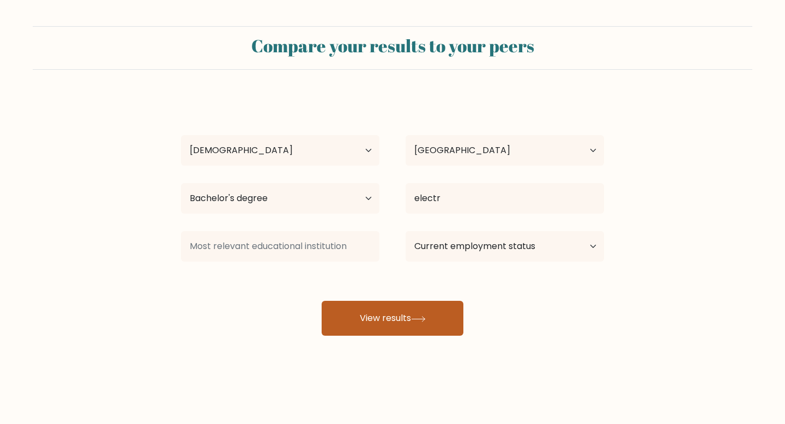
click at [380, 306] on button "View results" at bounding box center [393, 318] width 142 height 35
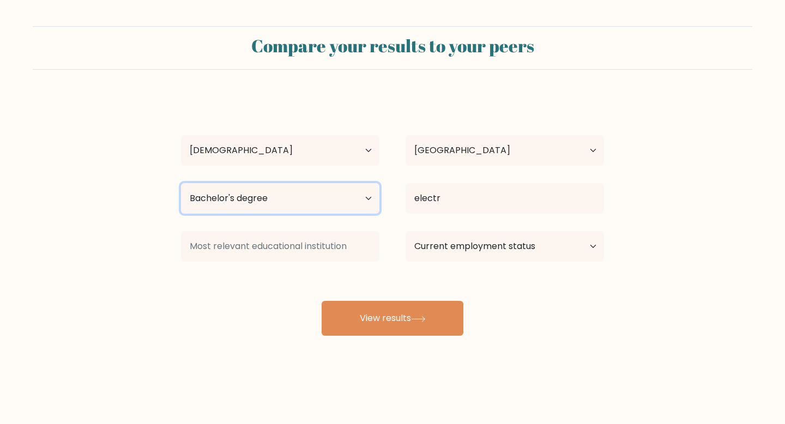
click at [329, 210] on select "Highest education level No schooling Primary Lower Secondary Upper Secondary Oc…" at bounding box center [280, 198] width 198 height 31
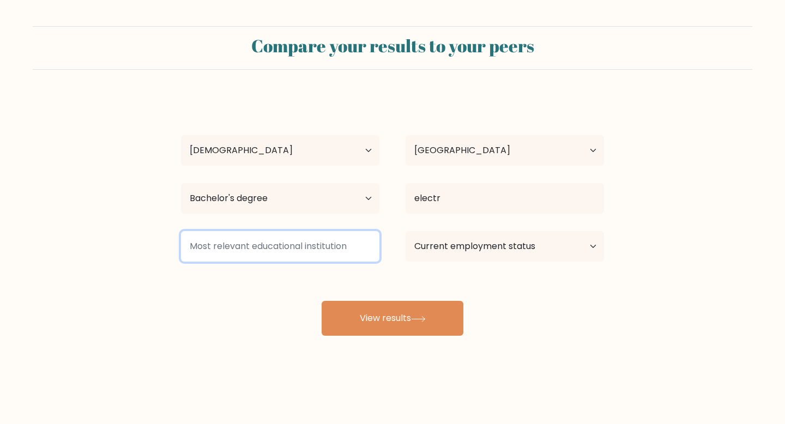
click at [300, 256] on input at bounding box center [280, 246] width 198 height 31
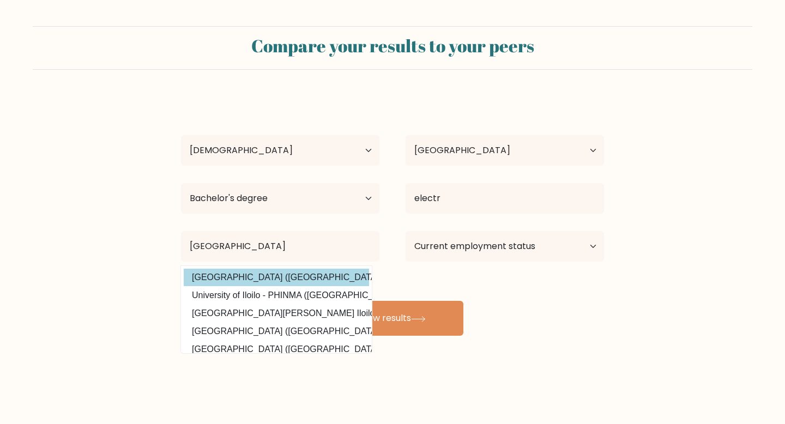
click at [258, 273] on option "University of Ilorin (Nigeria)" at bounding box center [276, 277] width 185 height 17
type input "[GEOGRAPHIC_DATA]"
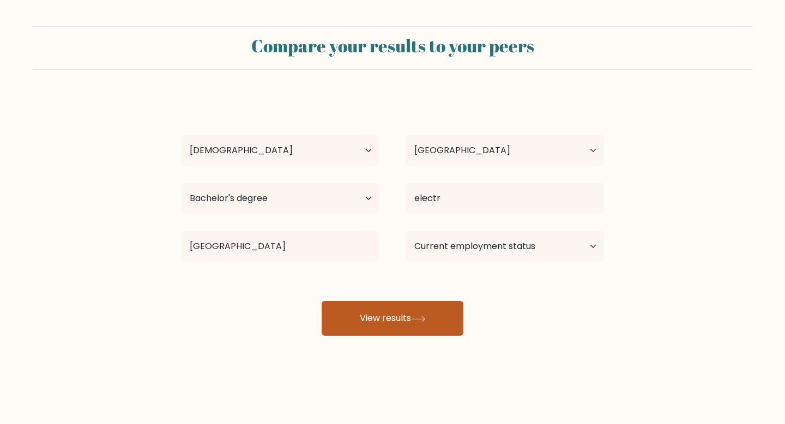
click at [409, 326] on button "View results" at bounding box center [393, 318] width 142 height 35
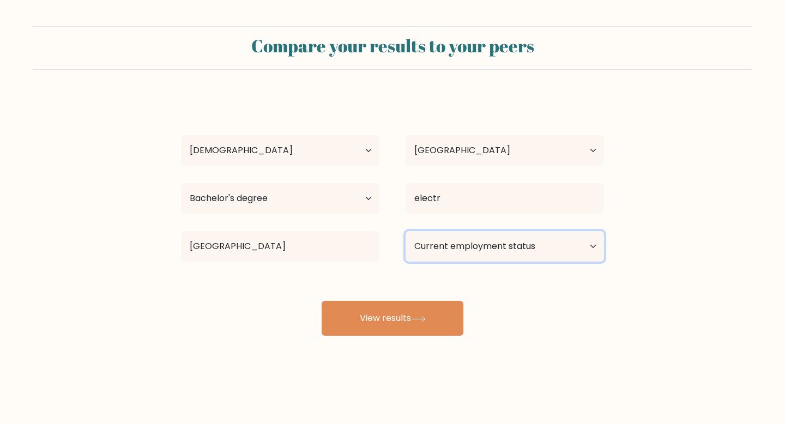
click at [511, 247] on select "Current employment status Employed Student Retired Other / prefer not to answer" at bounding box center [505, 246] width 198 height 31
select select "other"
click at [406, 231] on select "Current employment status Employed Student Retired Other / prefer not to answer" at bounding box center [505, 246] width 198 height 31
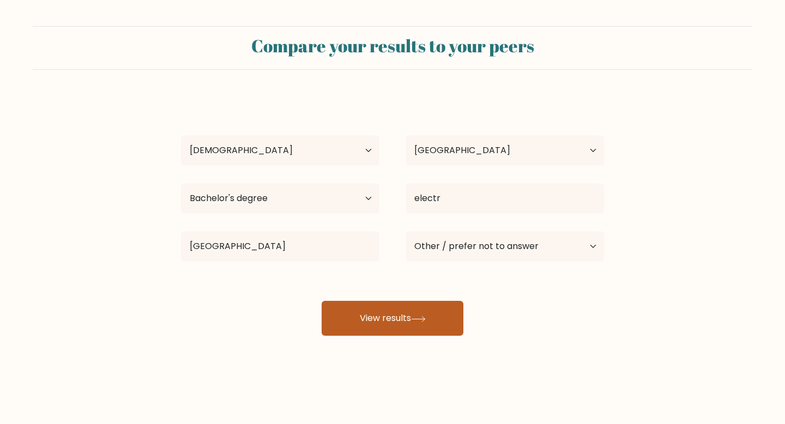
click at [418, 316] on icon at bounding box center [418, 319] width 15 height 6
